Goal: Transaction & Acquisition: Purchase product/service

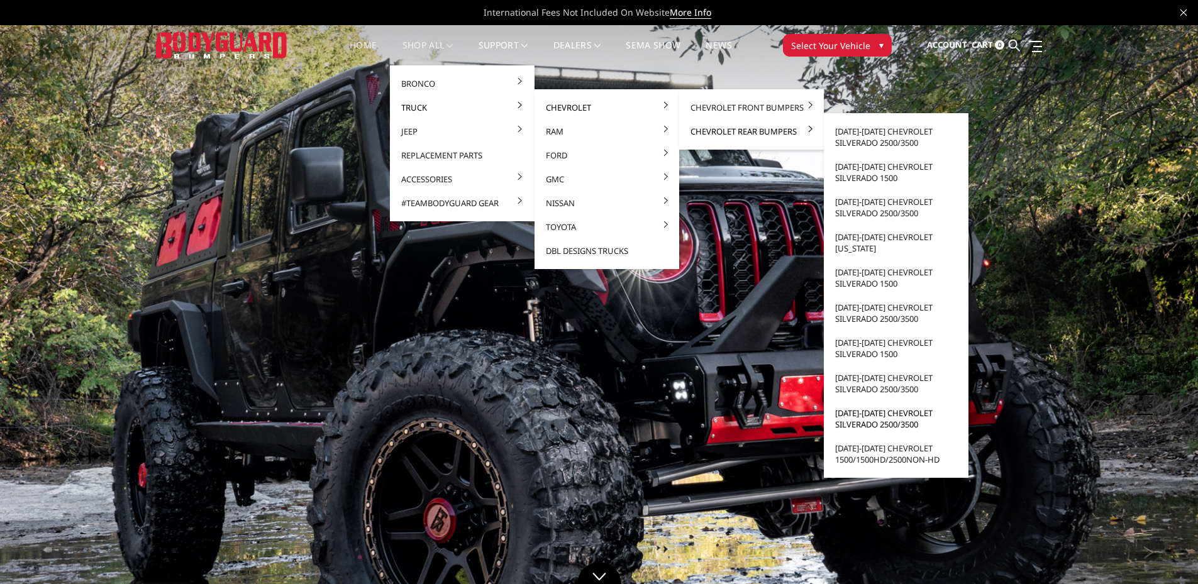
click at [868, 413] on link "[DATE]-[DATE] Chevrolet Silverado 2500/3500" at bounding box center [896, 418] width 135 height 35
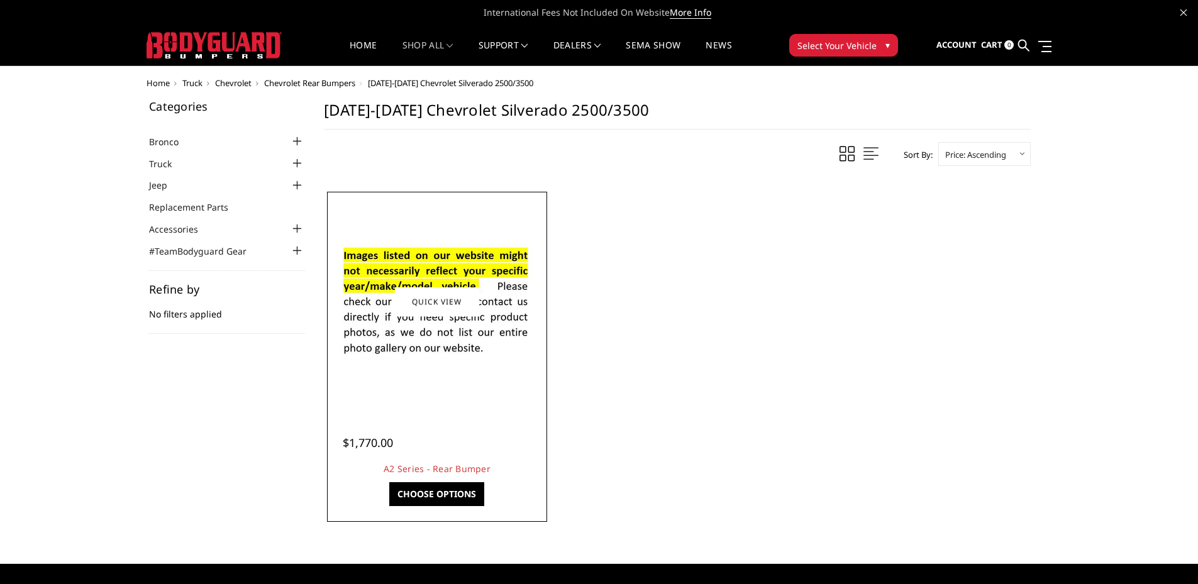
click at [447, 487] on link "Choose Options" at bounding box center [436, 494] width 95 height 24
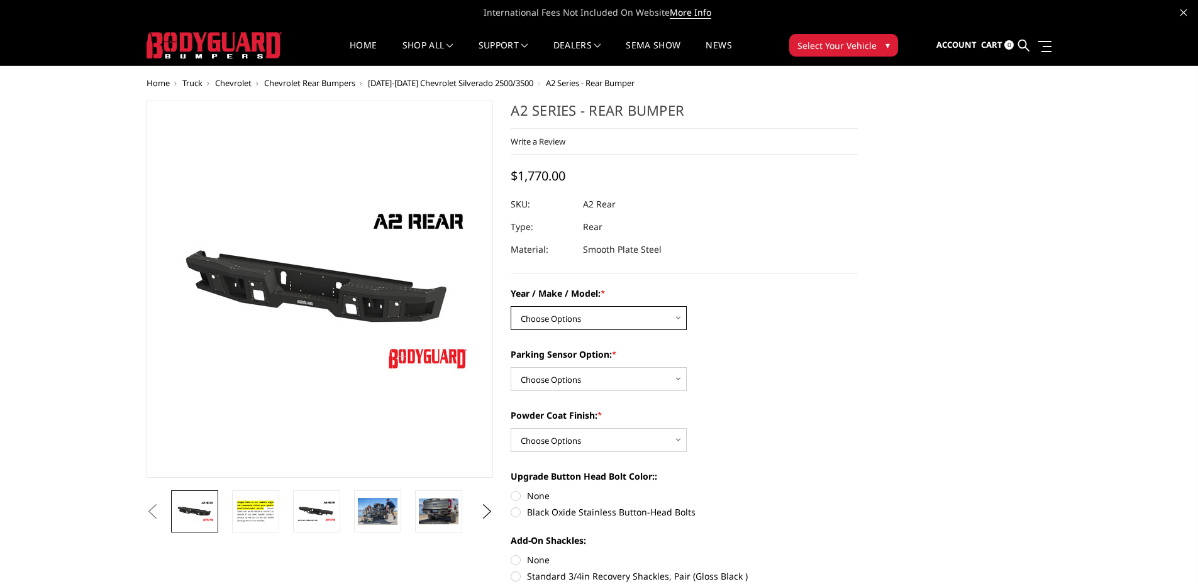
click at [669, 316] on select "Choose Options Chevrolet/GMC 20-24 2500 / 3500 Chevrolet/GMC 15-19 2500 / 3500 …" at bounding box center [599, 318] width 176 height 24
select select "1459"
click at [511, 306] on select "Choose Options Chevrolet/GMC 20-24 2500 / 3500 Chevrolet/GMC 15-19 2500 / 3500 …" at bounding box center [599, 318] width 176 height 24
click at [658, 380] on select "Choose Options Yes - With sensor cutouts No - Without sensor cutouts" at bounding box center [599, 379] width 176 height 24
select select "565"
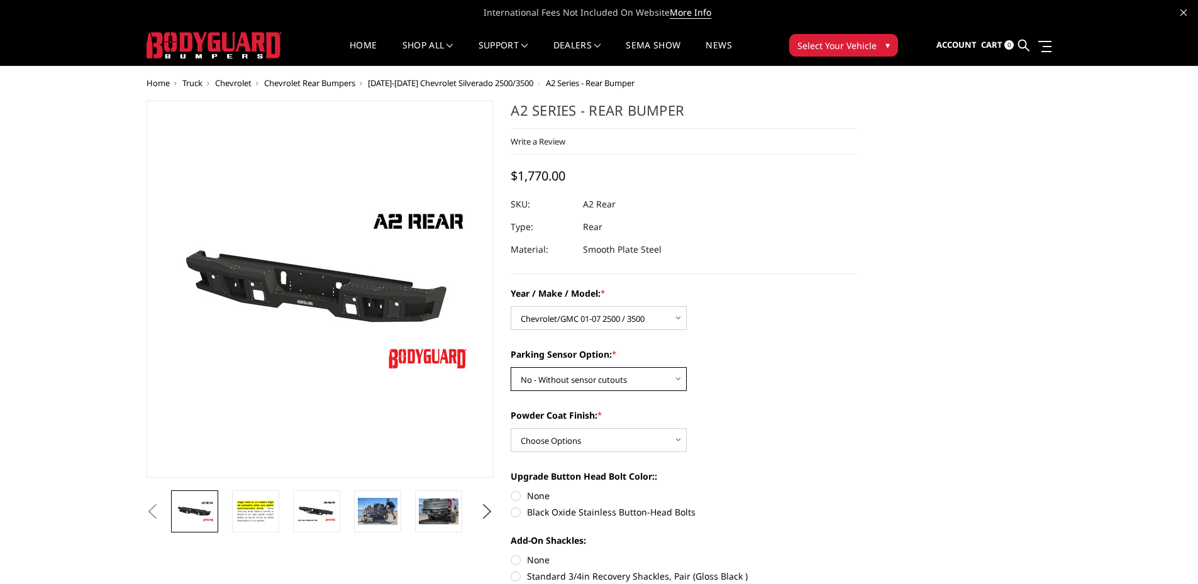
click at [511, 367] on select "Choose Options Yes - With sensor cutouts No - Without sensor cutouts" at bounding box center [599, 379] width 176 height 24
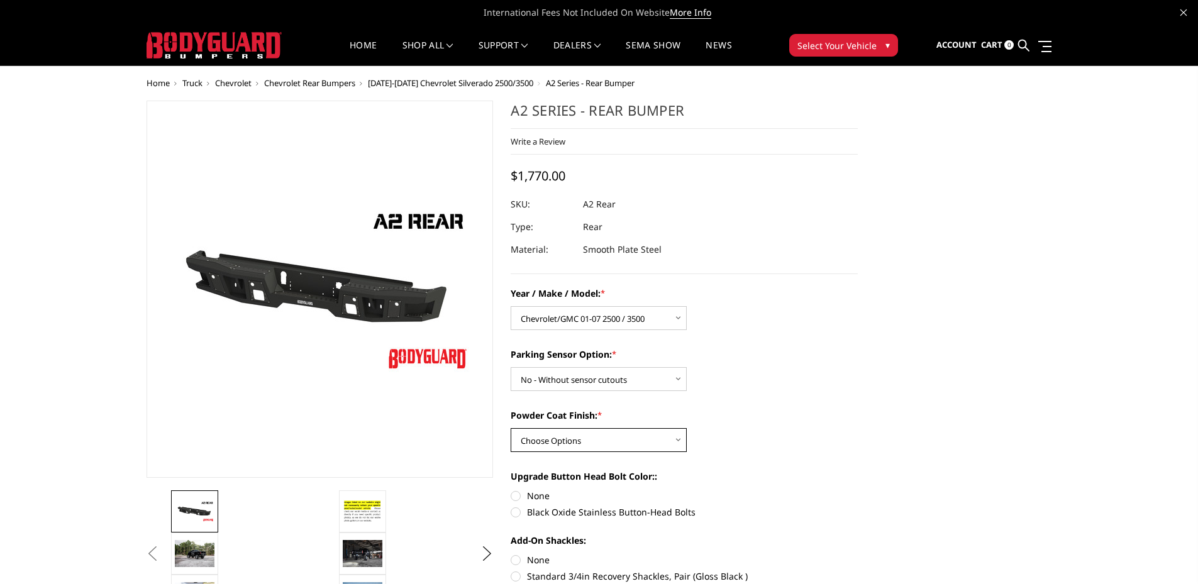
click at [657, 434] on select "Choose Options Bare metal (included) Texture black powder coat" at bounding box center [599, 440] width 176 height 24
select select "549"
click at [511, 428] on select "Choose Options Bare metal (included) Texture black powder coat" at bounding box center [599, 440] width 176 height 24
click at [763, 425] on div "Powder Coat Finish: * Choose Options Bare metal (included) Texture black powder…" at bounding box center [684, 430] width 347 height 43
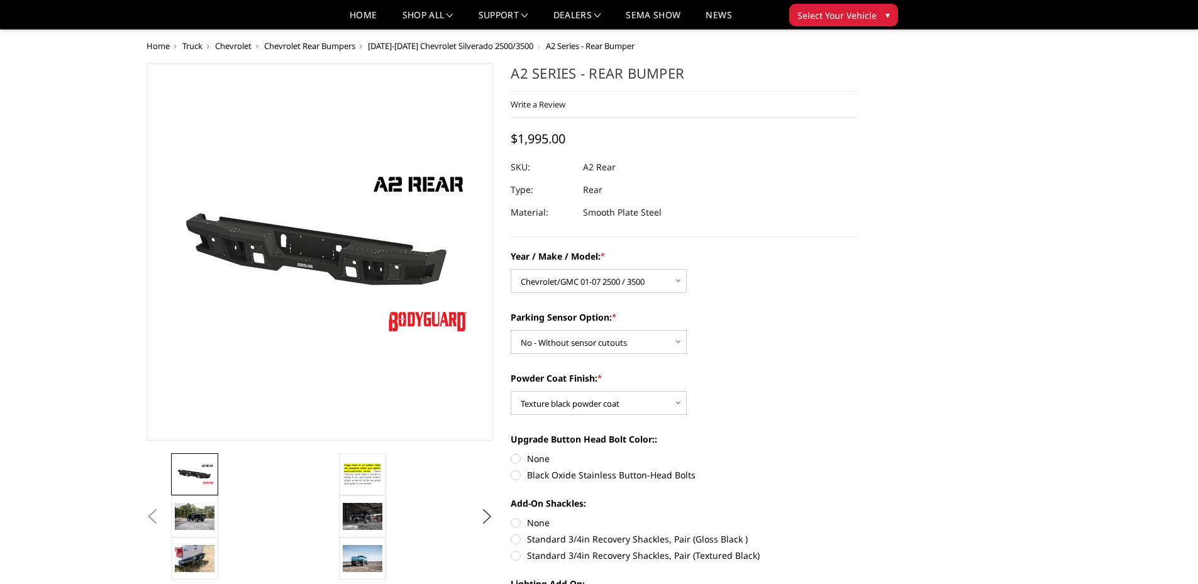
scroll to position [63, 0]
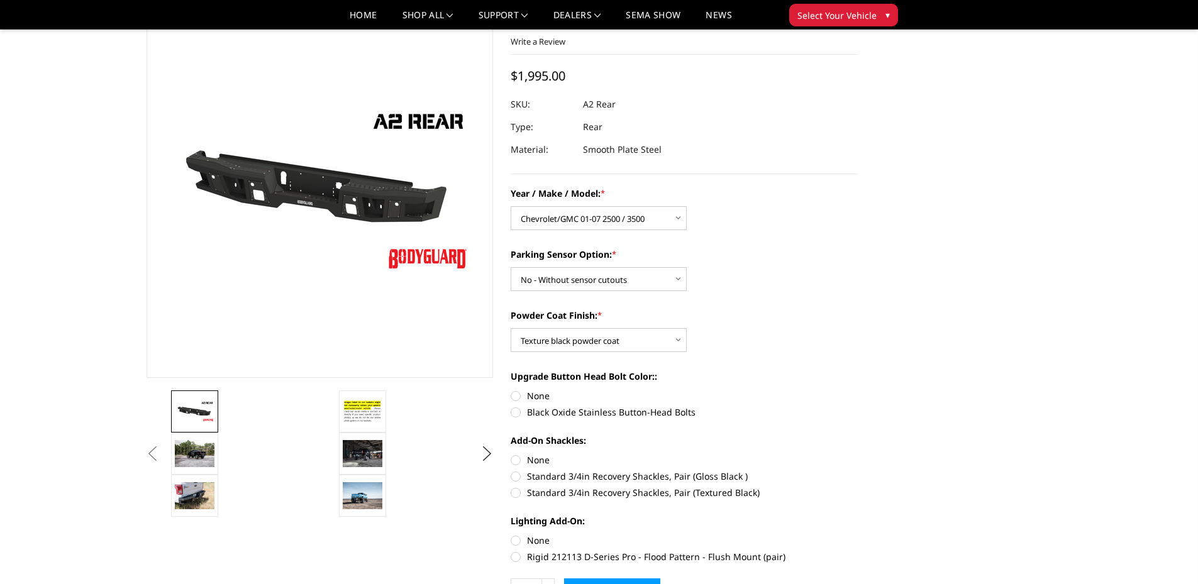
click at [517, 395] on label "None" at bounding box center [684, 395] width 347 height 13
click at [511, 390] on input "None" at bounding box center [511, 389] width 1 height 1
radio input "true"
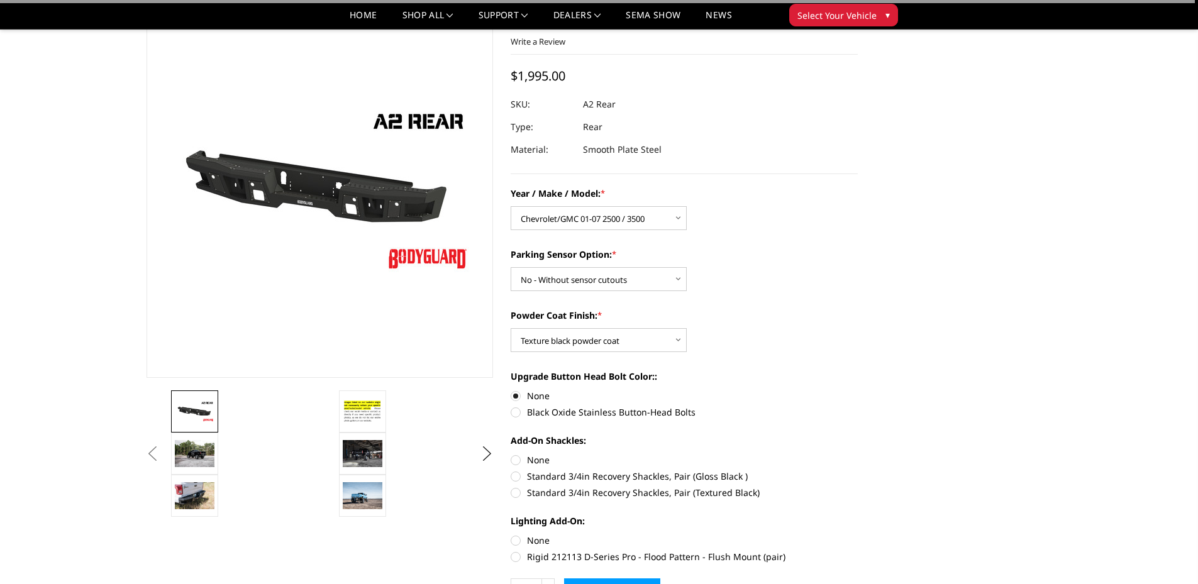
scroll to position [189, 0]
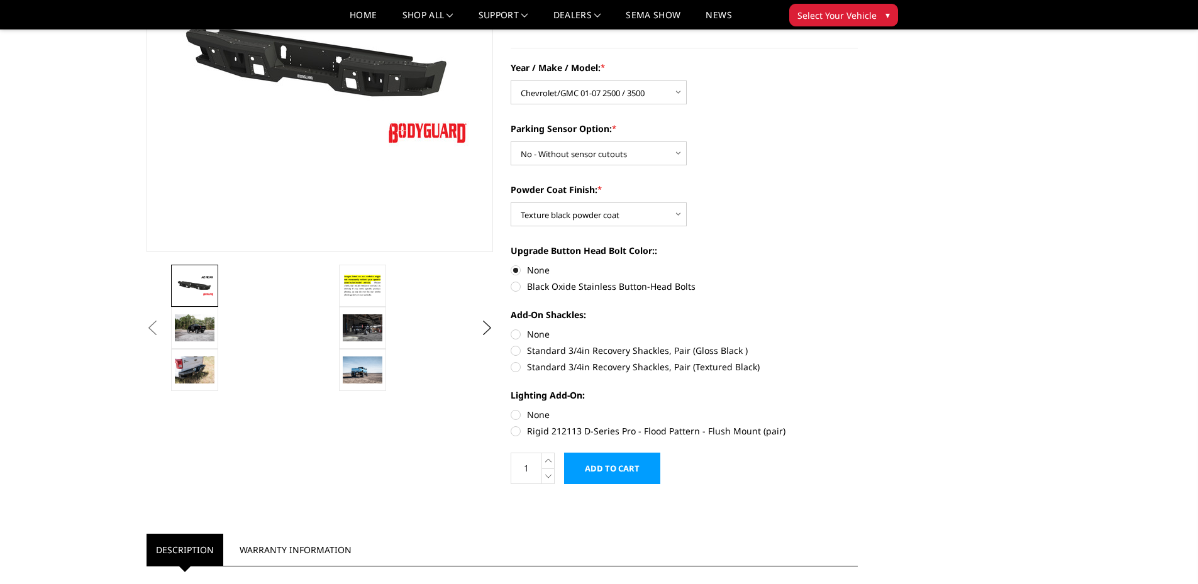
click at [518, 366] on label "Standard 3/4in Recovery Shackles, Pair (Textured Black)" at bounding box center [684, 366] width 347 height 13
click at [858, 345] on input "Standard 3/4in Recovery Shackles, Pair (Textured Black)" at bounding box center [858, 344] width 1 height 1
radio input "true"
click at [519, 428] on label "Rigid 212113 D-Series Pro - Flood Pattern - Flush Mount (pair)" at bounding box center [684, 431] width 347 height 13
click at [858, 409] on input "Rigid 212113 D-Series Pro - Flood Pattern - Flush Mount (pair)" at bounding box center [858, 408] width 1 height 1
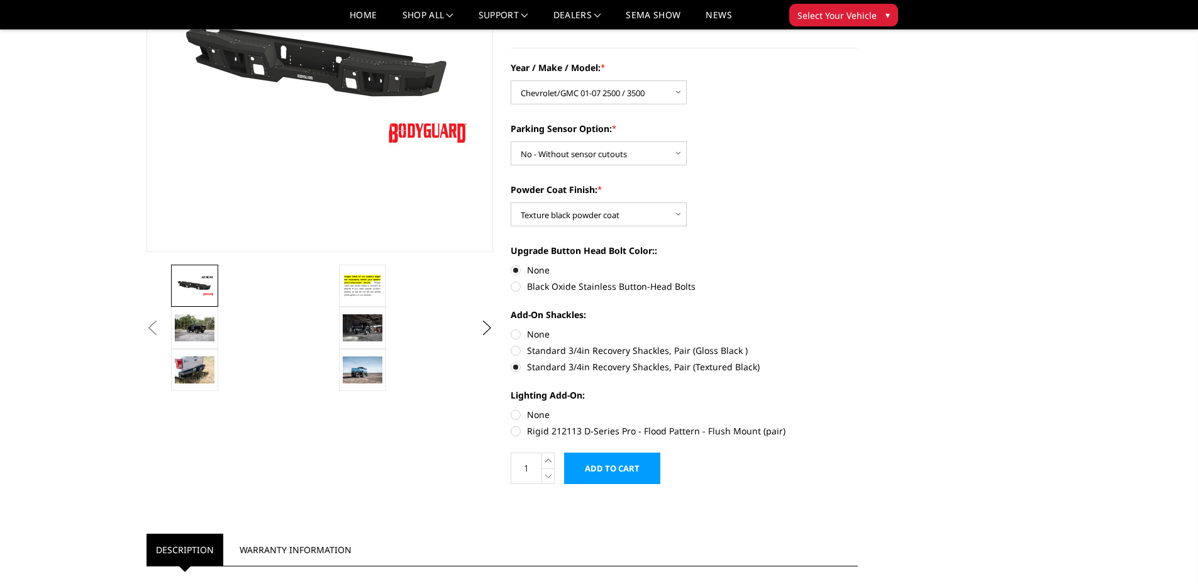
radio input "true"
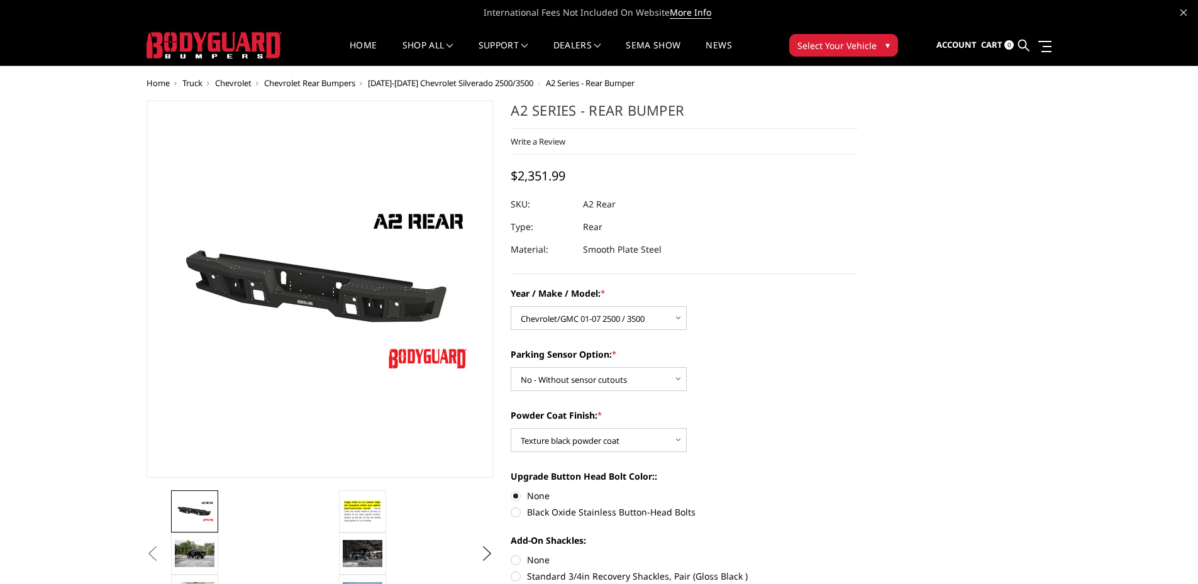
scroll to position [252, 0]
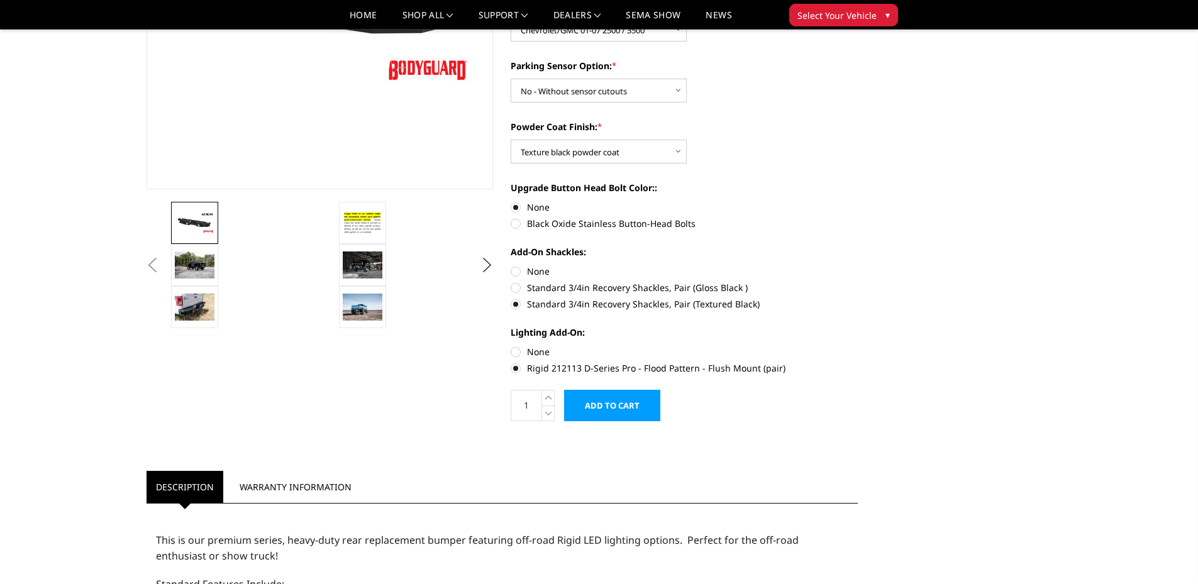
click at [518, 350] on label "None" at bounding box center [684, 351] width 347 height 13
click at [511, 346] on input "None" at bounding box center [511, 345] width 1 height 1
radio input "true"
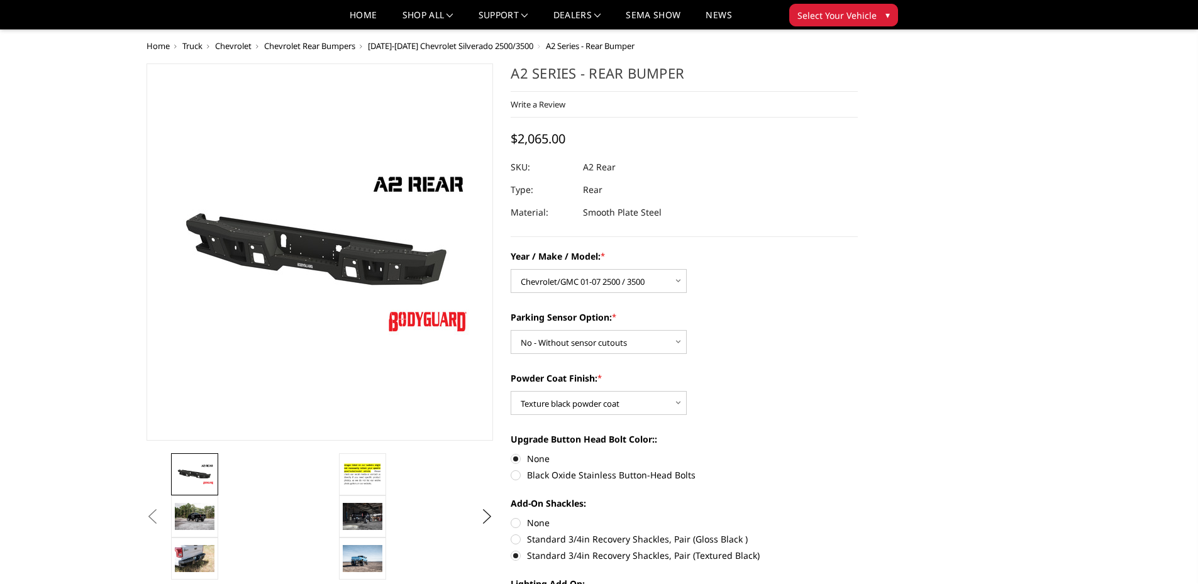
scroll to position [63, 0]
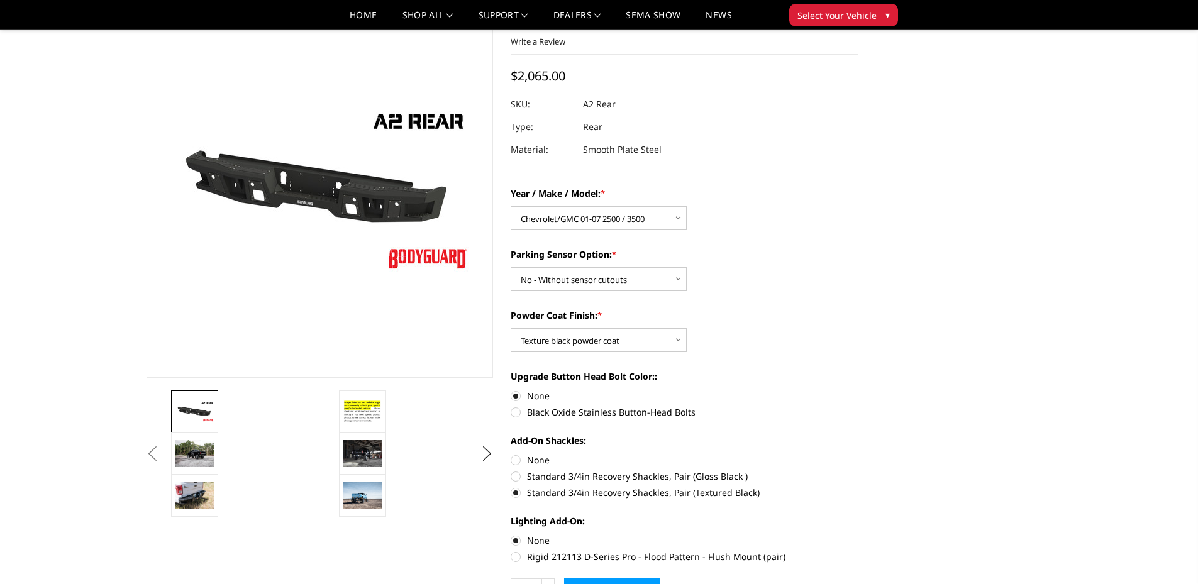
click at [162, 454] on button "Previous" at bounding box center [152, 454] width 19 height 19
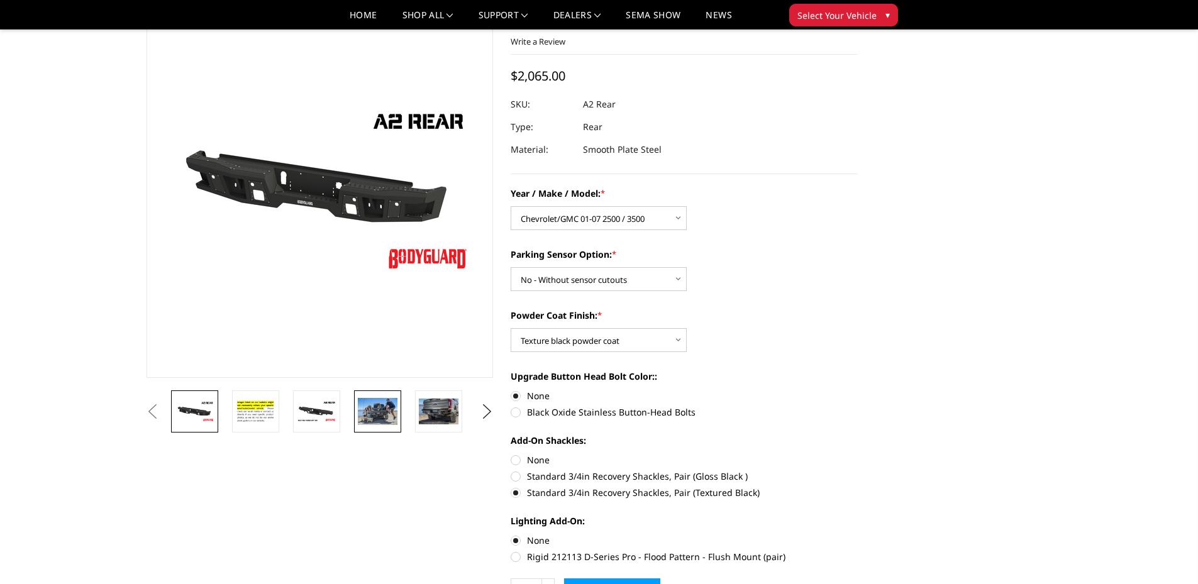
click at [384, 404] on img at bounding box center [378, 411] width 40 height 26
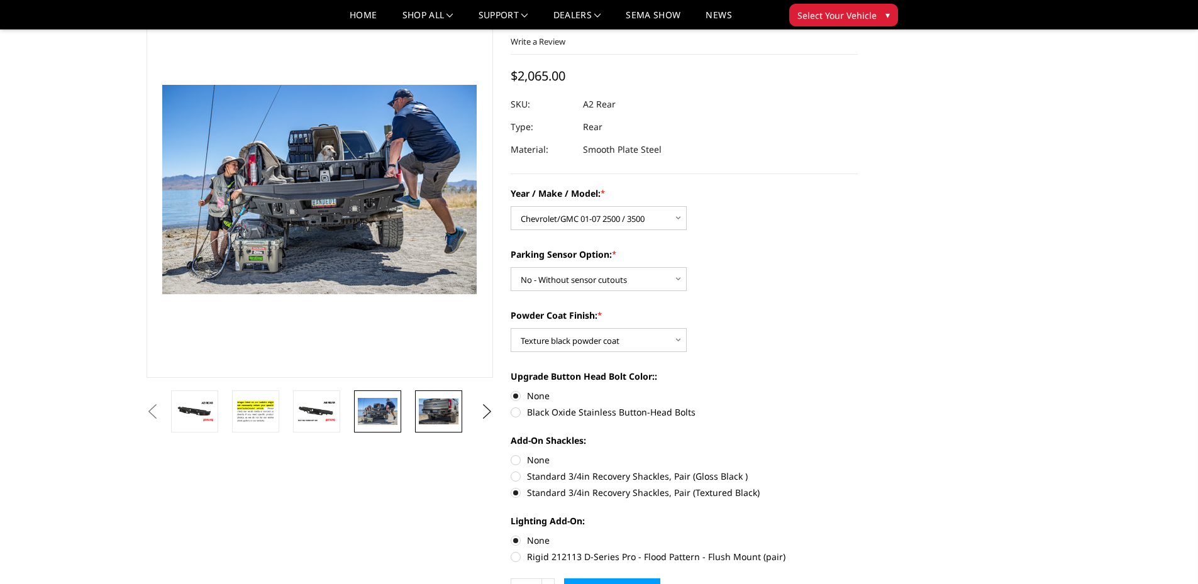
click at [438, 404] on img at bounding box center [439, 412] width 40 height 26
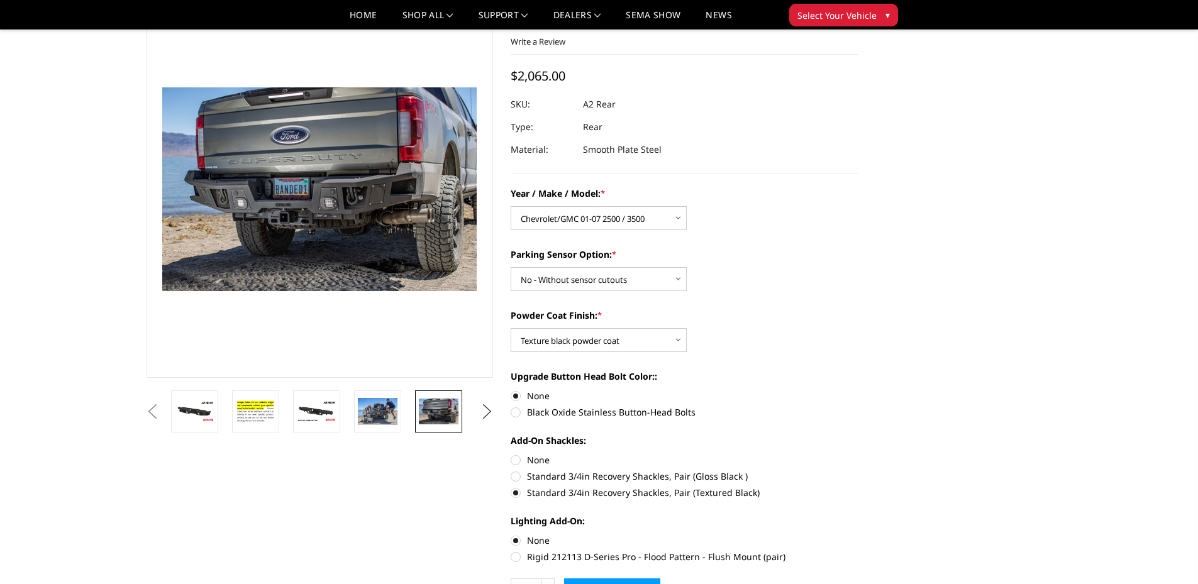
click at [487, 412] on button "Next" at bounding box center [486, 412] width 19 height 19
click at [447, 413] on img at bounding box center [439, 412] width 40 height 26
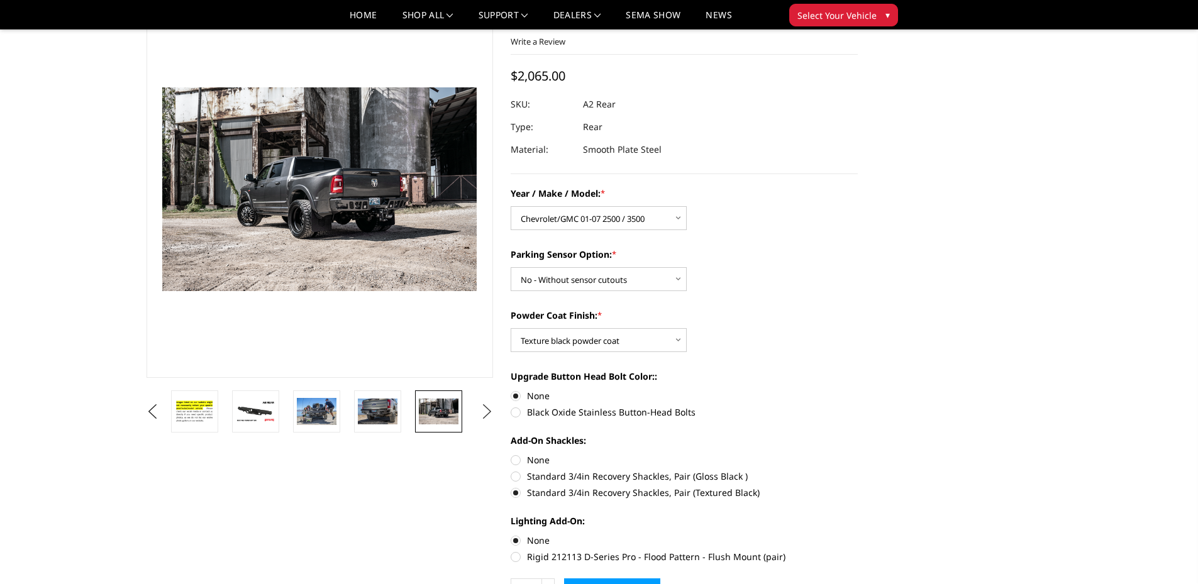
click at [481, 412] on button "Next" at bounding box center [486, 412] width 19 height 19
click at [449, 411] on img at bounding box center [439, 411] width 40 height 19
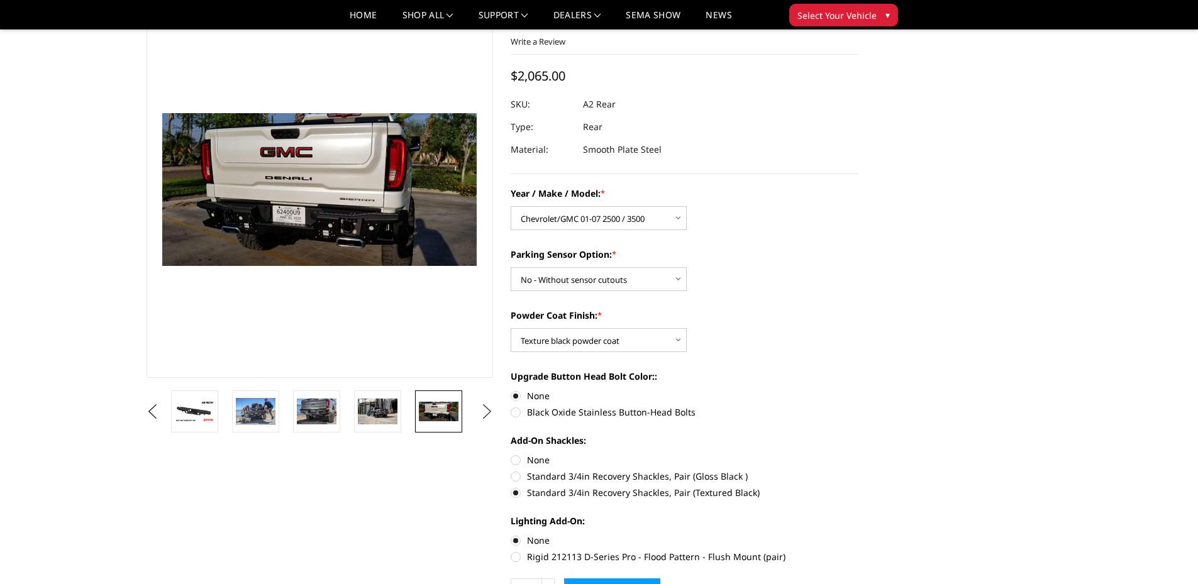
click at [491, 412] on button "Next" at bounding box center [486, 412] width 19 height 19
click at [447, 411] on img at bounding box center [439, 411] width 40 height 26
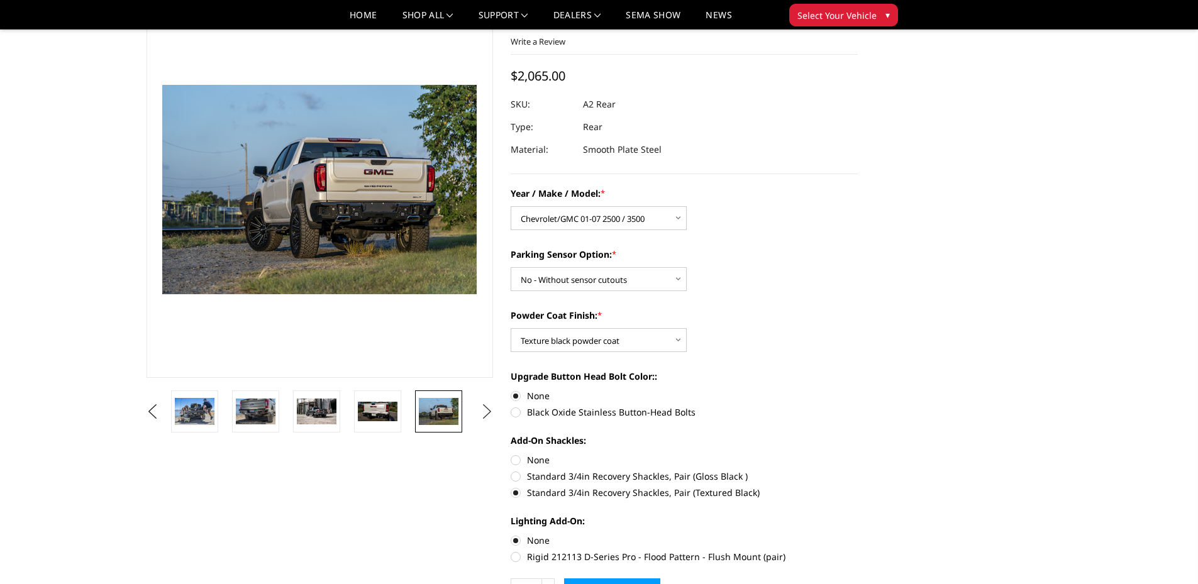
click at [484, 406] on button "Next" at bounding box center [486, 412] width 19 height 19
click at [448, 407] on img at bounding box center [439, 411] width 40 height 26
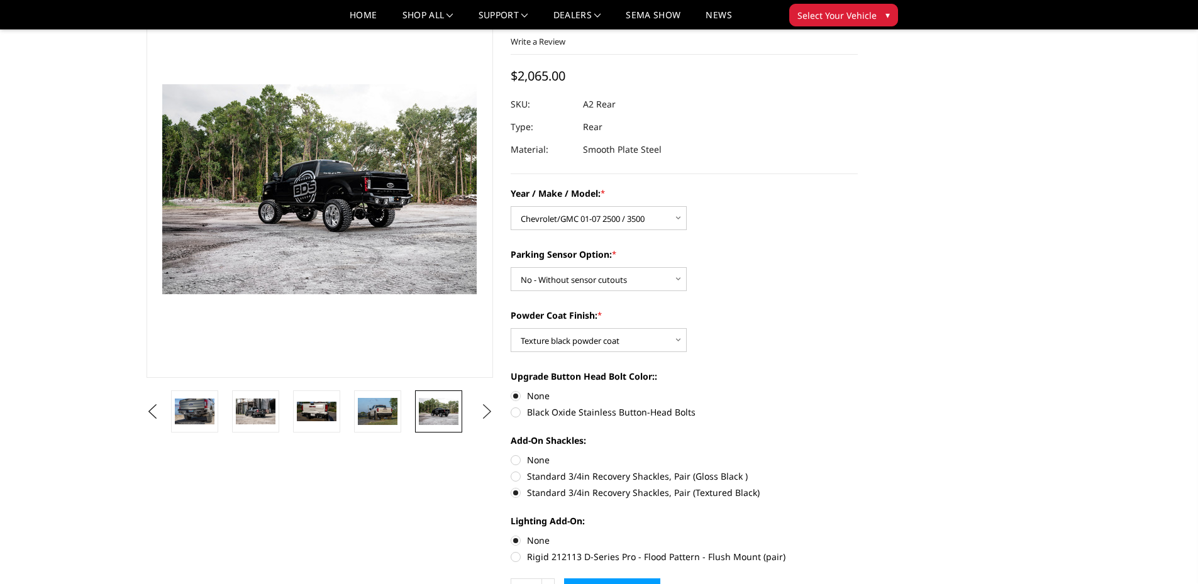
click at [482, 410] on button "Next" at bounding box center [486, 412] width 19 height 19
click at [453, 409] on img at bounding box center [439, 411] width 40 height 26
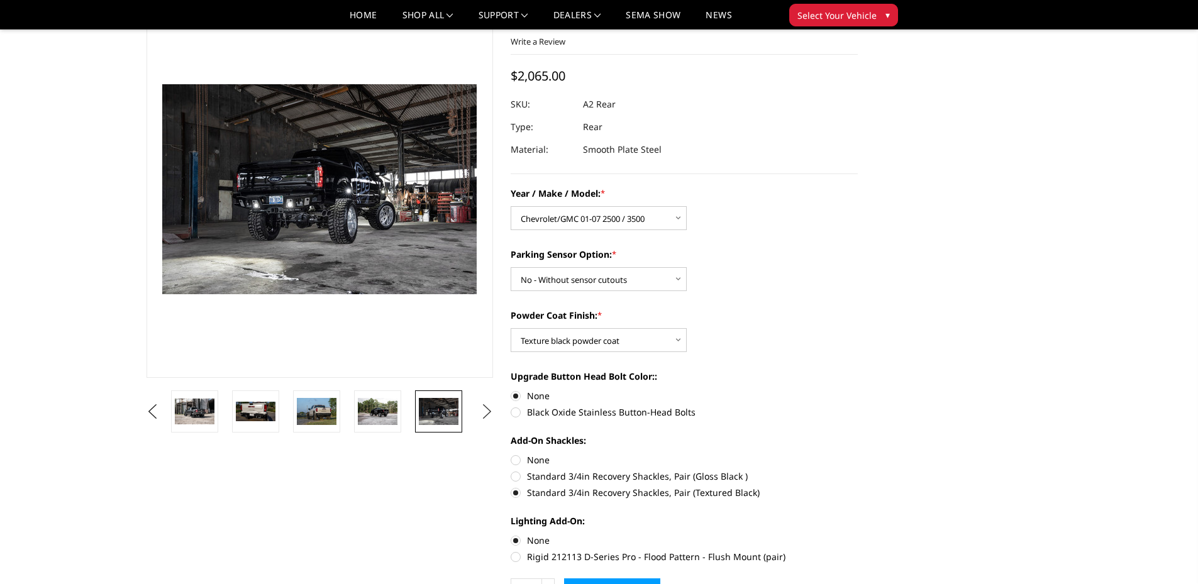
click at [484, 411] on button "Next" at bounding box center [486, 412] width 19 height 19
click at [449, 411] on img at bounding box center [439, 411] width 40 height 26
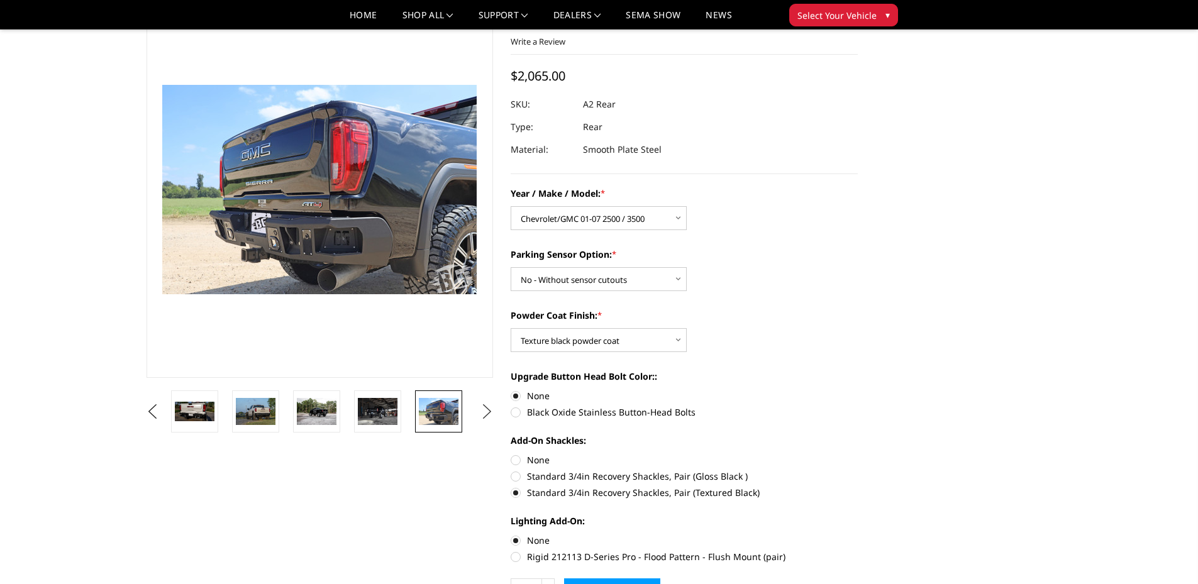
click at [487, 409] on button "Next" at bounding box center [486, 412] width 19 height 19
click at [441, 409] on img at bounding box center [439, 411] width 40 height 26
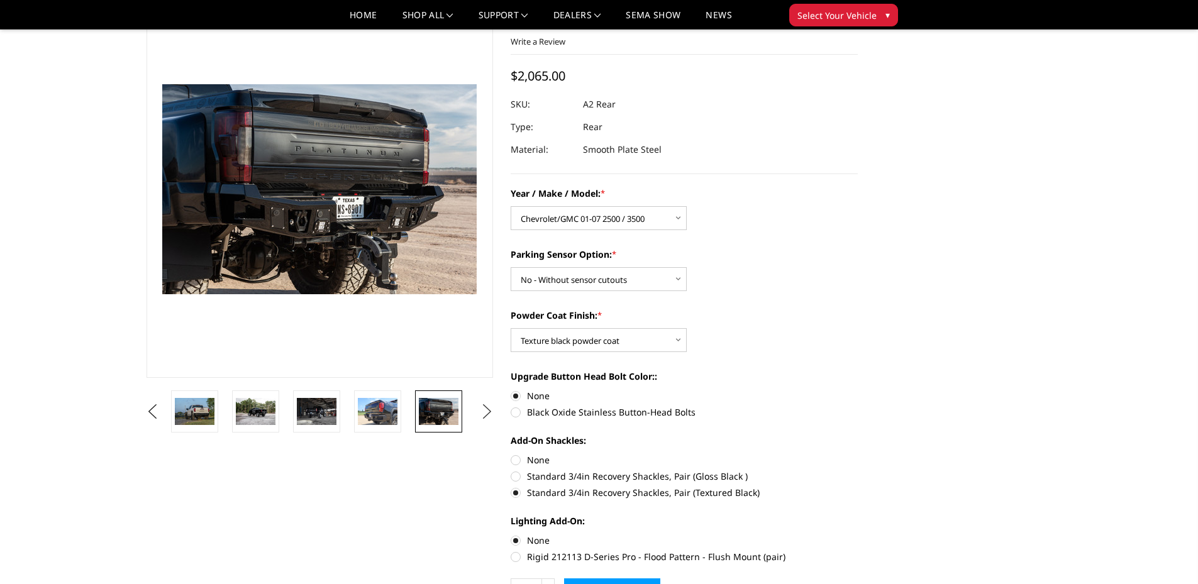
click at [488, 413] on button "Next" at bounding box center [486, 412] width 19 height 19
click at [446, 414] on img at bounding box center [439, 411] width 40 height 26
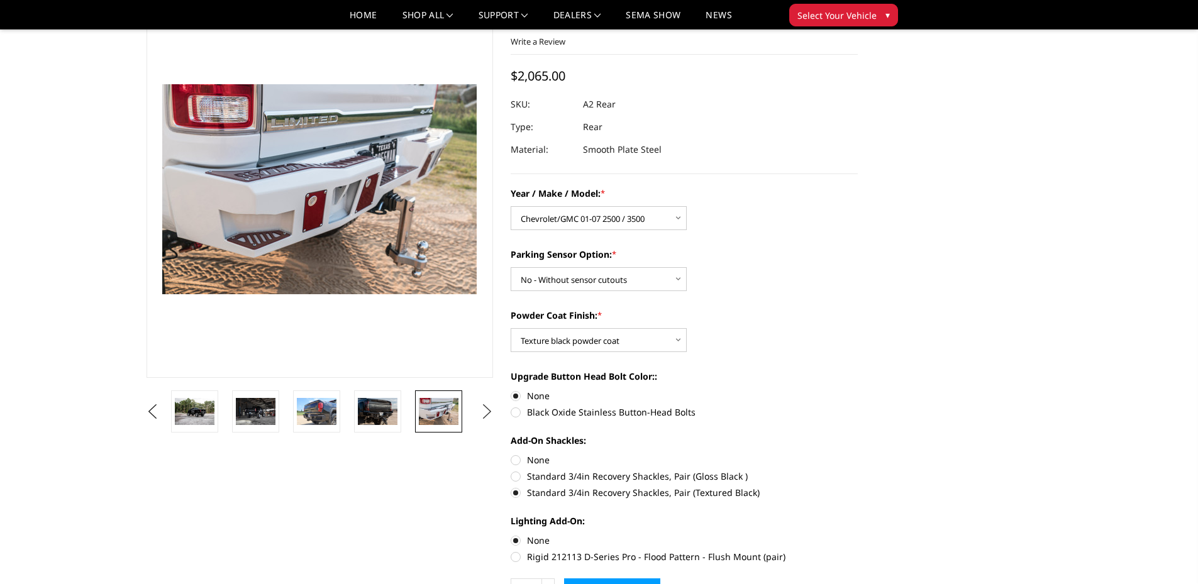
click at [485, 413] on button "Next" at bounding box center [486, 412] width 19 height 19
click at [451, 418] on img at bounding box center [439, 411] width 40 height 26
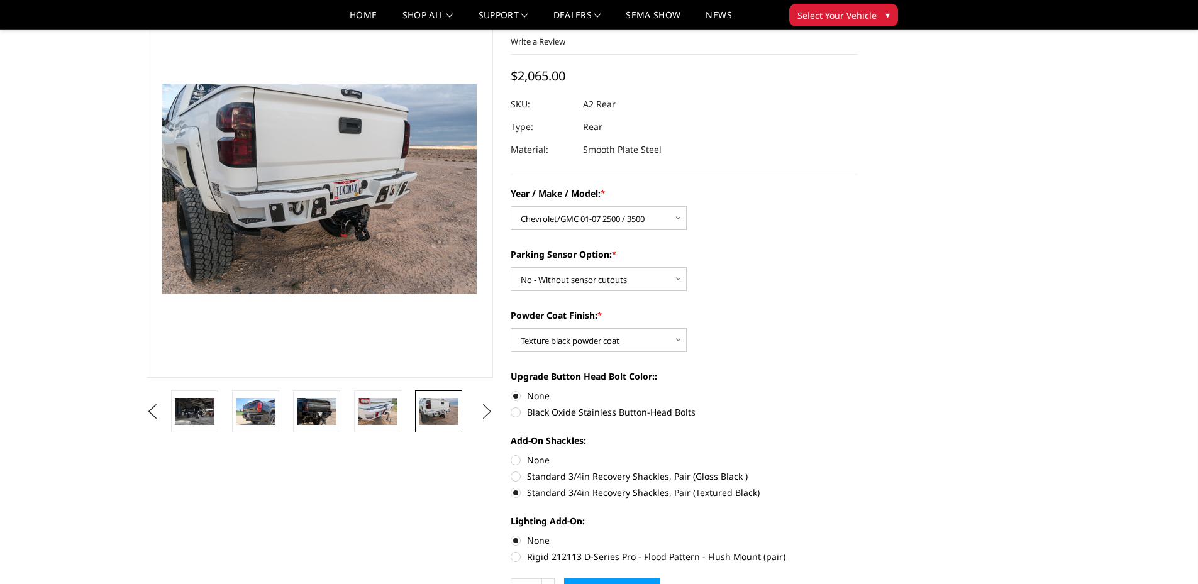
click at [489, 410] on button "Next" at bounding box center [486, 412] width 19 height 19
click at [443, 409] on img at bounding box center [439, 411] width 40 height 26
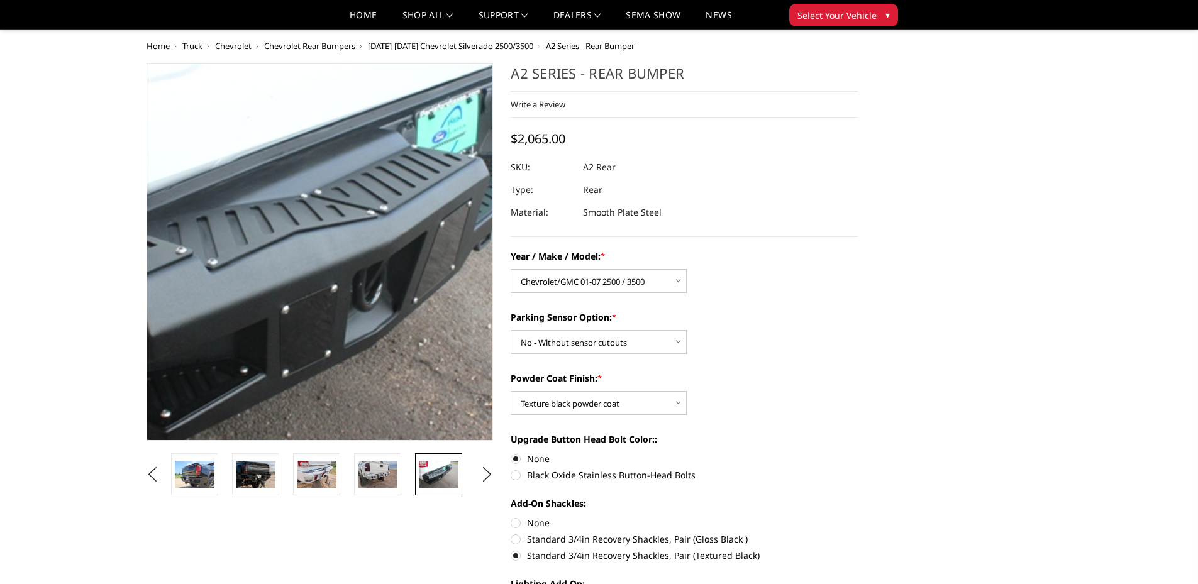
scroll to position [252, 0]
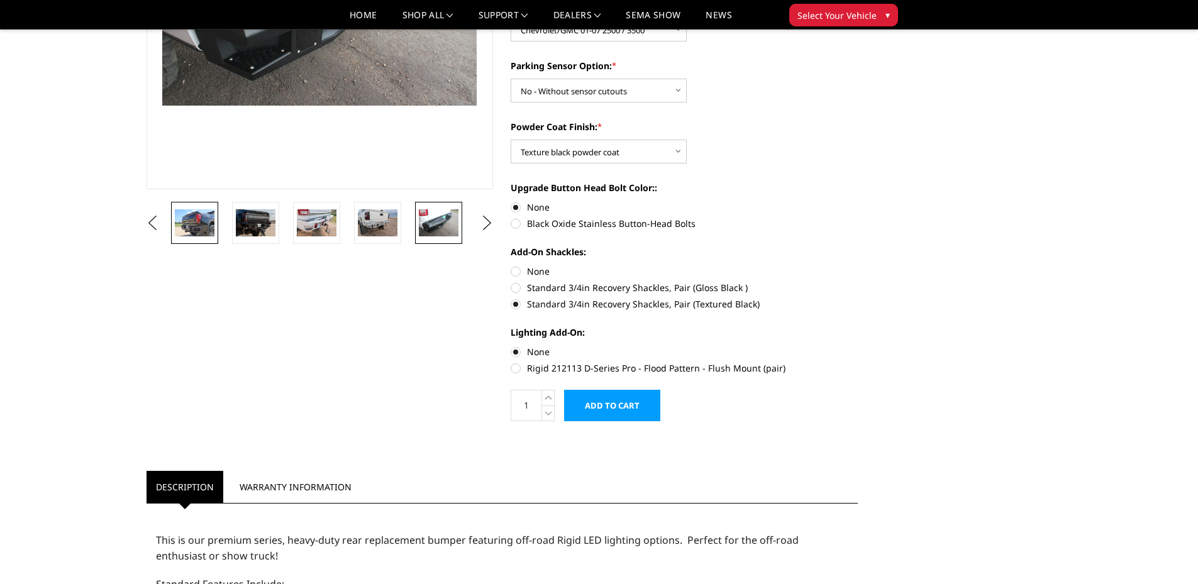
click at [210, 225] on img at bounding box center [195, 222] width 40 height 26
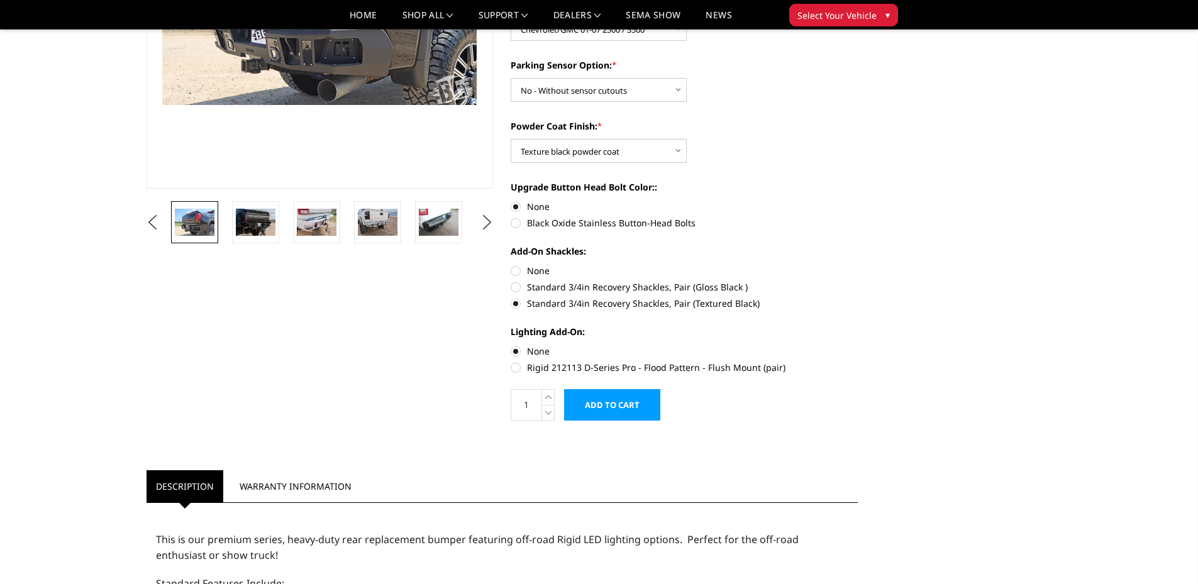
scroll to position [64, 0]
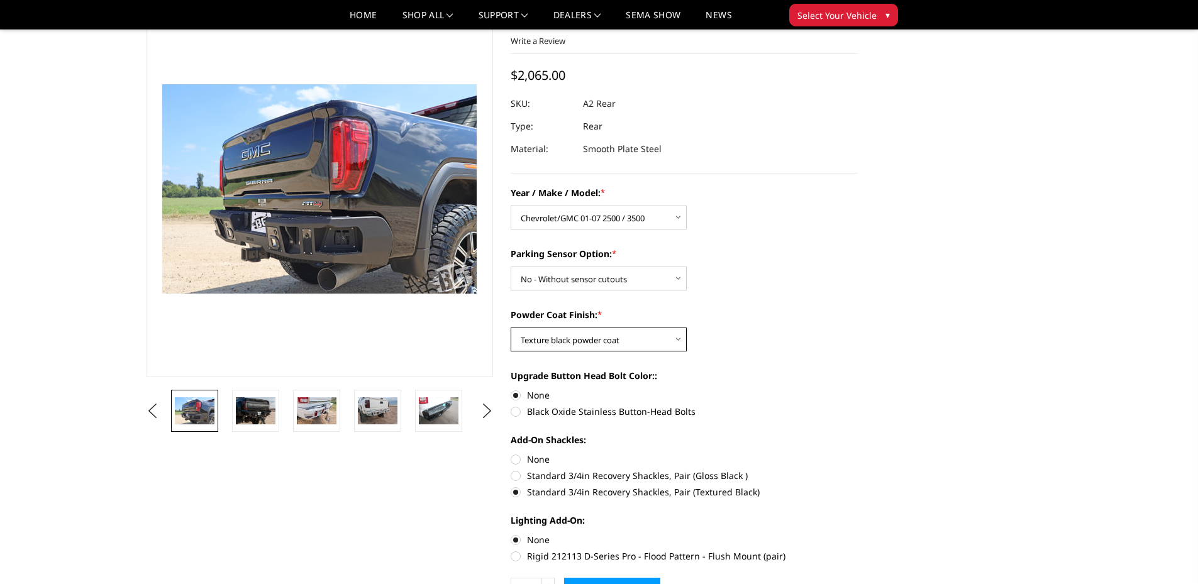
click at [674, 340] on select "Choose Options Bare metal (included) Texture black powder coat" at bounding box center [599, 340] width 176 height 24
click at [816, 280] on div "Parking Sensor Option: * Choose Options Yes - With sensor cutouts No - Without …" at bounding box center [684, 268] width 347 height 43
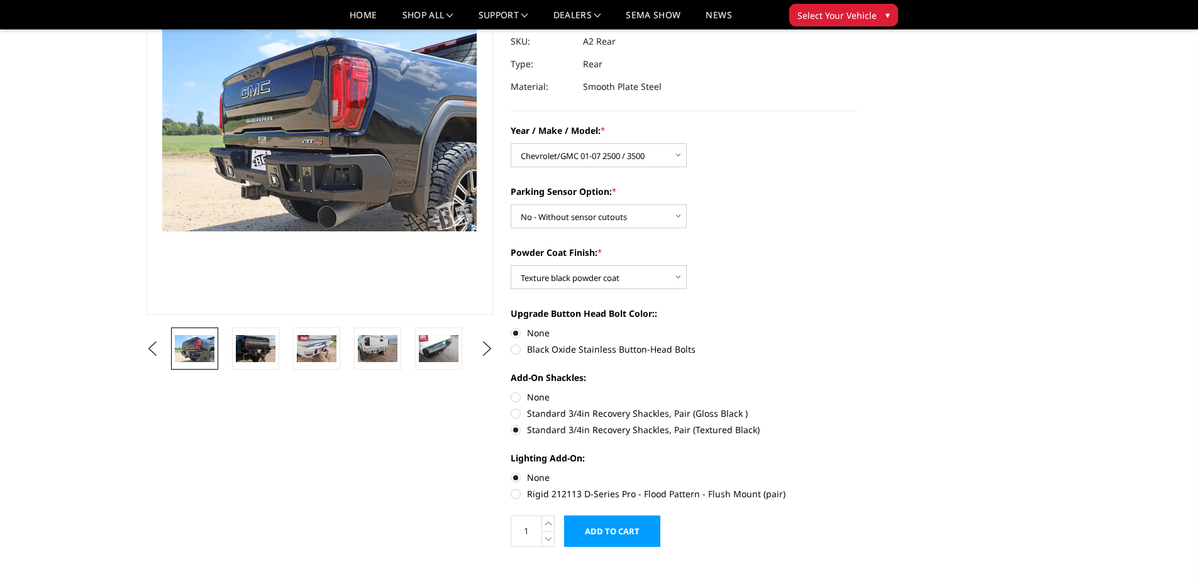
scroll to position [0, 0]
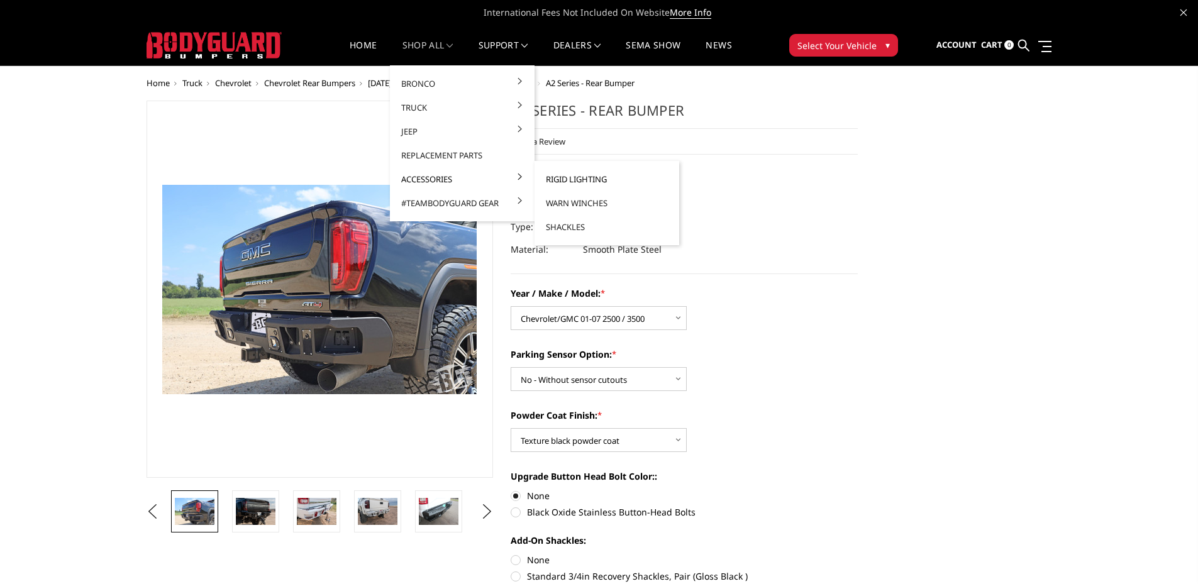
click at [564, 179] on link "Rigid Lighting" at bounding box center [607, 179] width 135 height 24
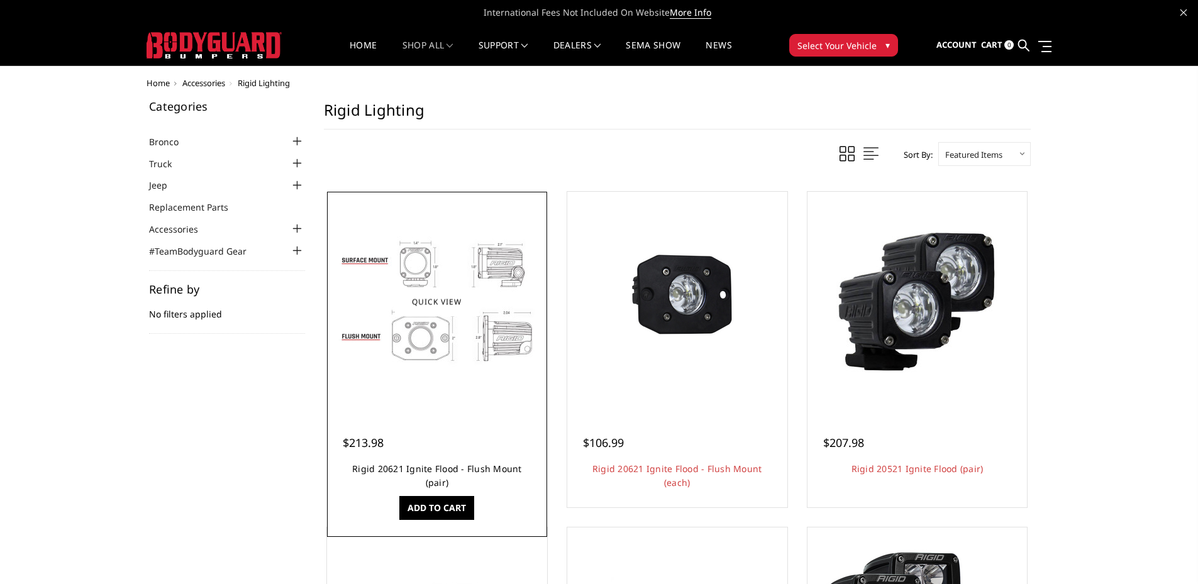
click at [448, 467] on link "Rigid 20621 Ignite Flood - Flush Mount (pair)" at bounding box center [437, 476] width 170 height 26
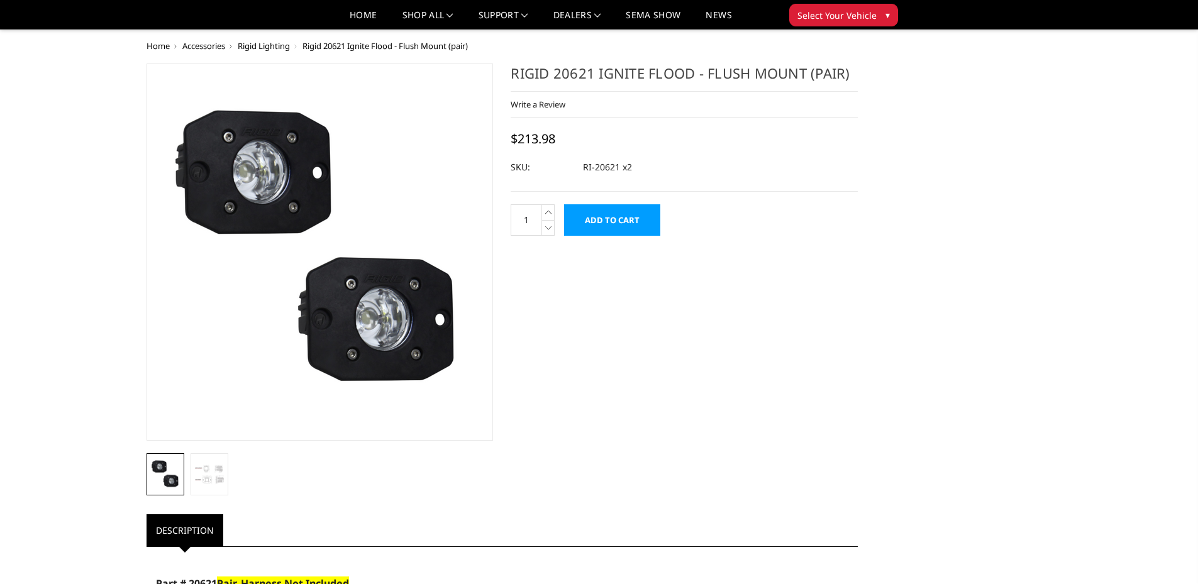
scroll to position [252, 0]
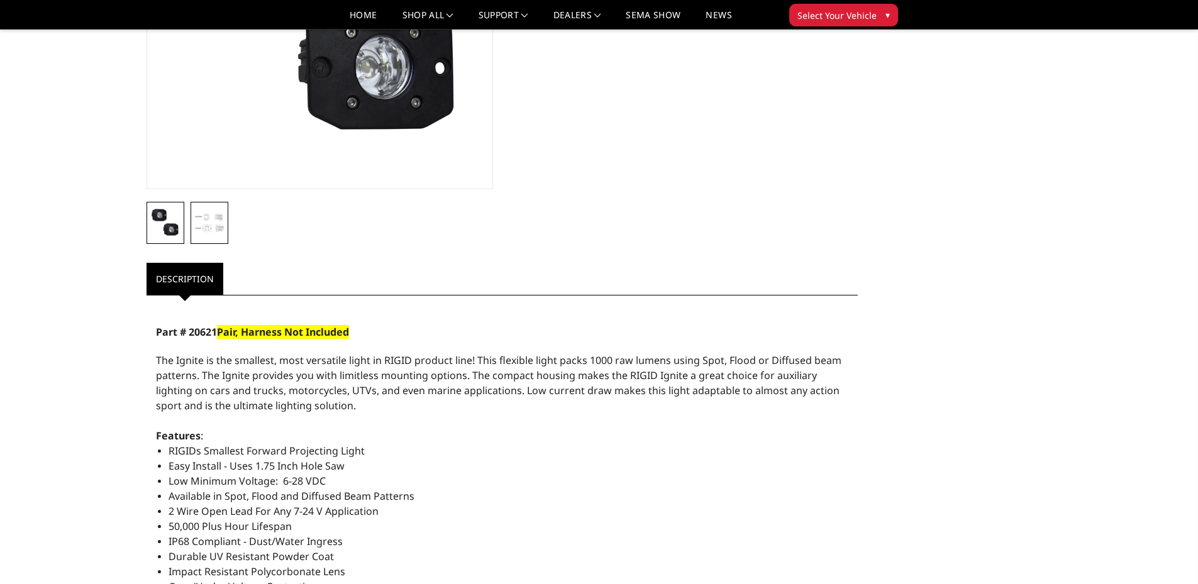
click at [220, 233] on img at bounding box center [209, 223] width 30 height 30
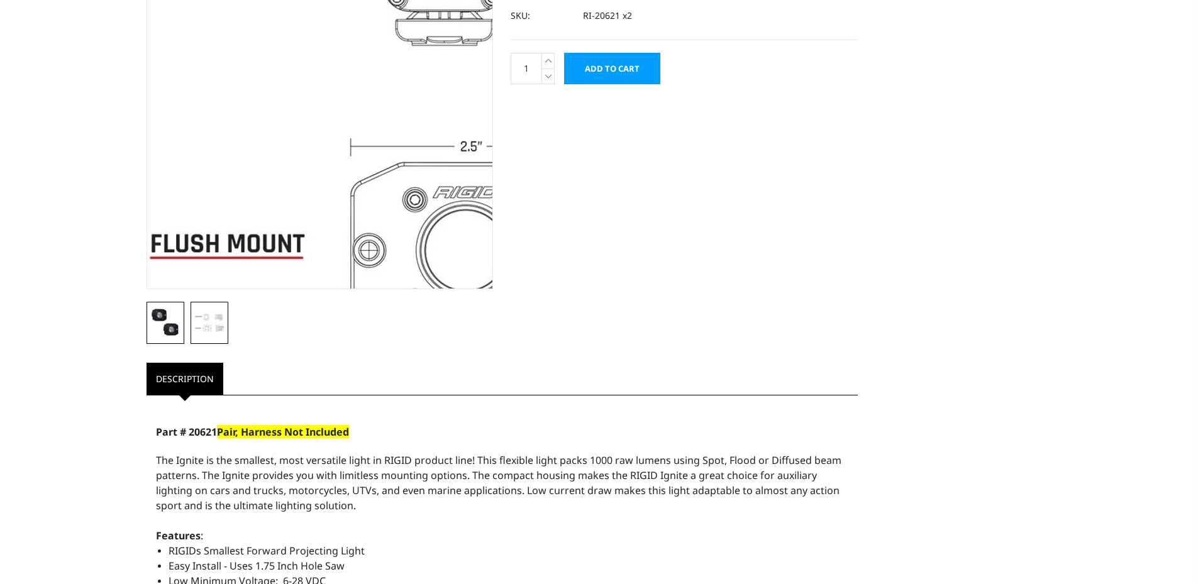
scroll to position [0, 0]
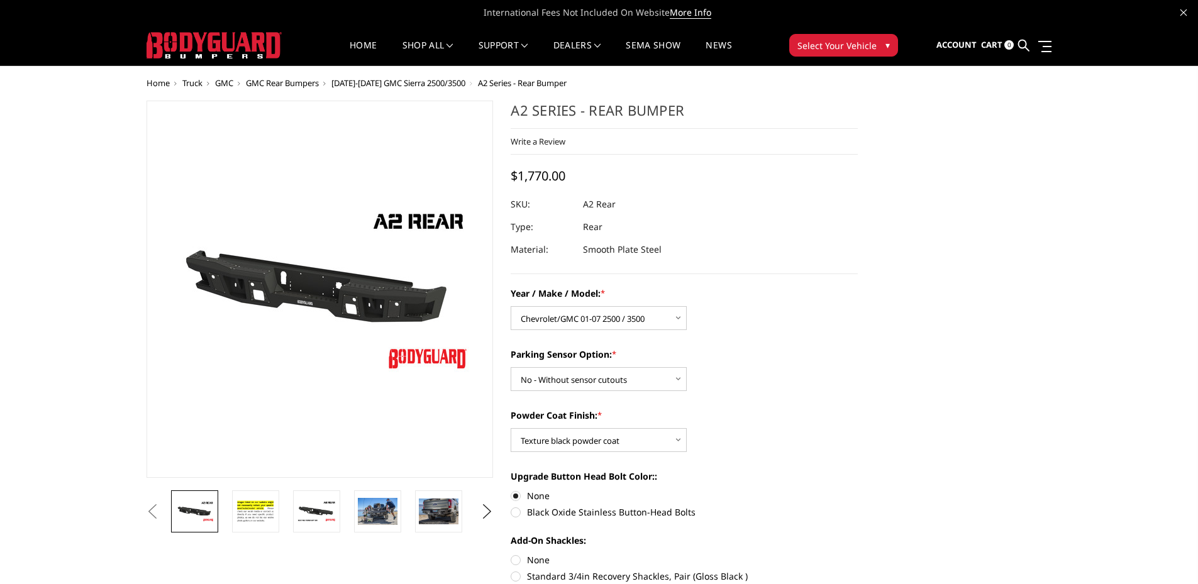
select select "1459"
select select "565"
select select "549"
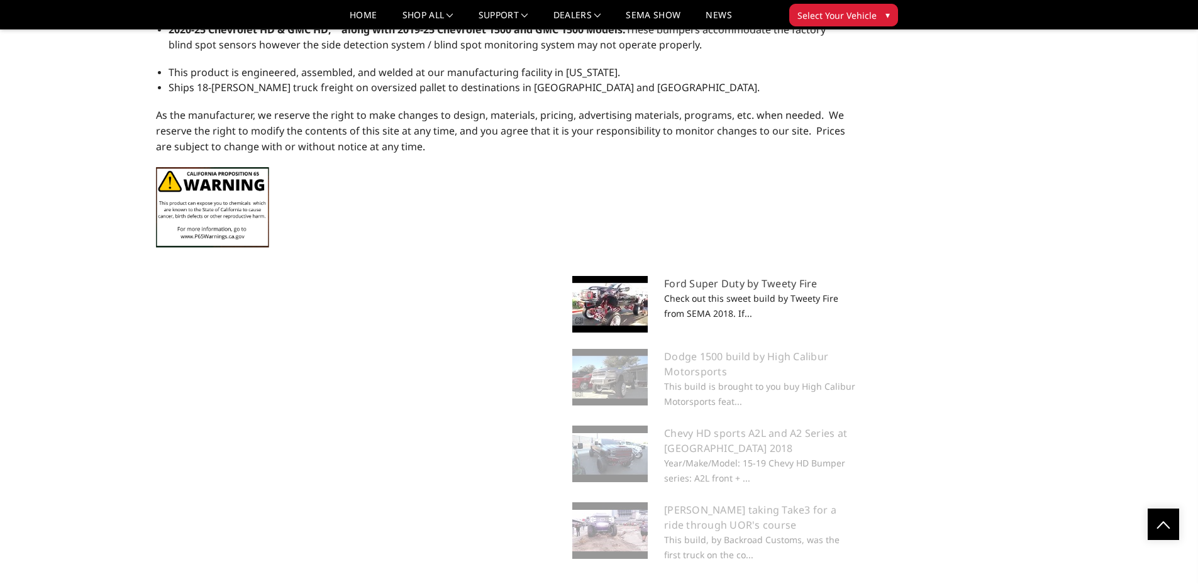
scroll to position [1387, 0]
